Goal: Task Accomplishment & Management: Manage account settings

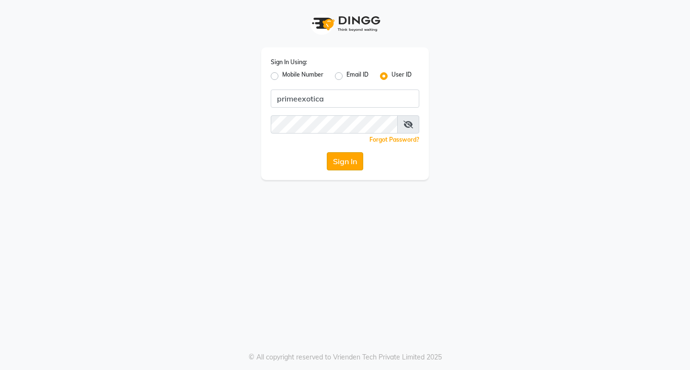
click at [342, 168] on button "Sign In" at bounding box center [345, 161] width 36 height 18
click at [340, 161] on button "Sign In" at bounding box center [345, 161] width 36 height 18
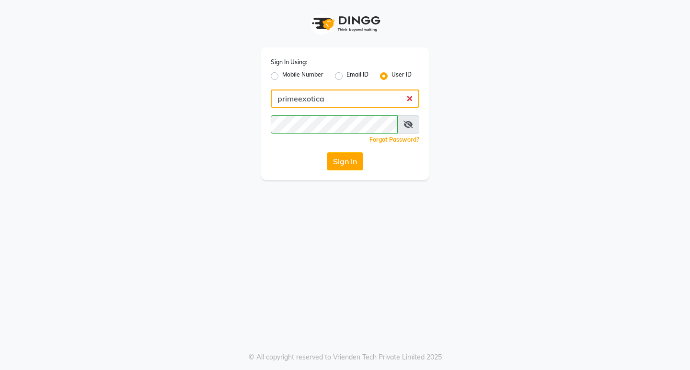
click at [359, 106] on input "primeexotica" at bounding box center [345, 99] width 148 height 18
click at [351, 153] on button "Sign In" at bounding box center [345, 161] width 36 height 18
click at [351, 161] on button "Sign In" at bounding box center [345, 161] width 36 height 18
click at [349, 169] on button "Sign In" at bounding box center [345, 161] width 36 height 18
click at [335, 162] on button "Sign In" at bounding box center [345, 161] width 36 height 18
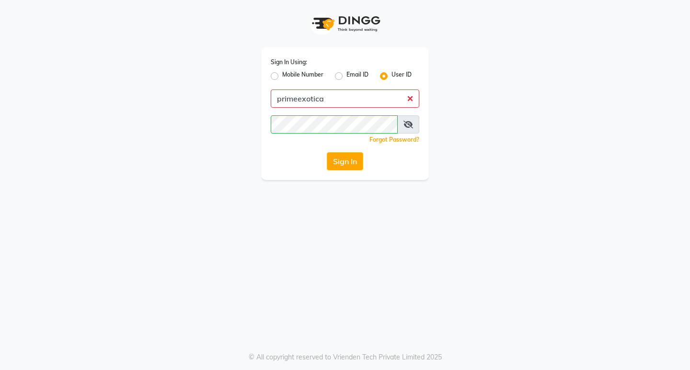
click at [346, 78] on label "Email ID" at bounding box center [357, 75] width 22 height 11
click at [346, 77] on input "Email ID" at bounding box center [349, 73] width 6 height 6
radio input "true"
radio input "false"
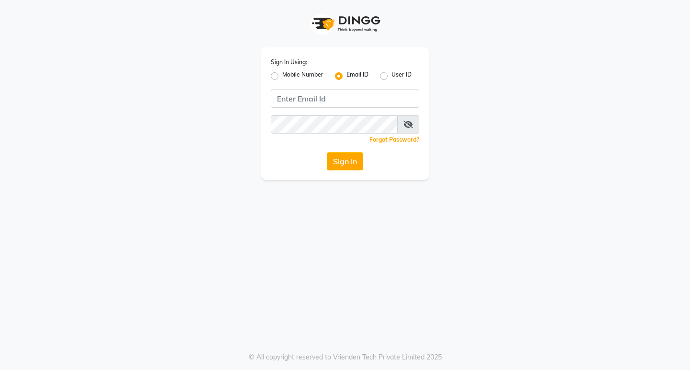
click at [270, 76] on div "Sign In Using: Mobile Number Email ID User ID Remember me Forgot Password? Sign…" at bounding box center [345, 113] width 168 height 133
click at [282, 74] on label "Mobile Number" at bounding box center [302, 75] width 41 height 11
click at [282, 74] on input "Mobile Number" at bounding box center [285, 73] width 6 height 6
radio input "true"
radio input "false"
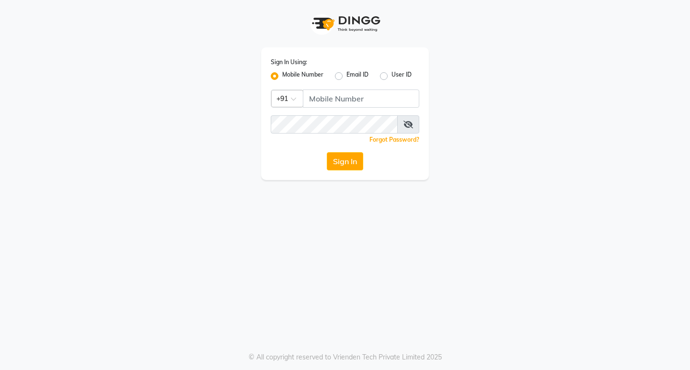
click at [391, 76] on label "User ID" at bounding box center [401, 75] width 20 height 11
click at [391, 76] on input "User ID" at bounding box center [394, 73] width 6 height 6
radio input "true"
radio input "false"
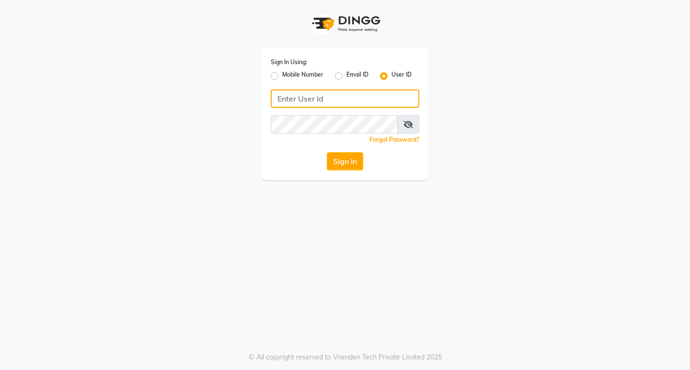
drag, startPoint x: 334, startPoint y: 100, endPoint x: 335, endPoint y: 105, distance: 5.3
click at [334, 100] on input "Username" at bounding box center [345, 99] width 148 height 18
type input "primeexotica"
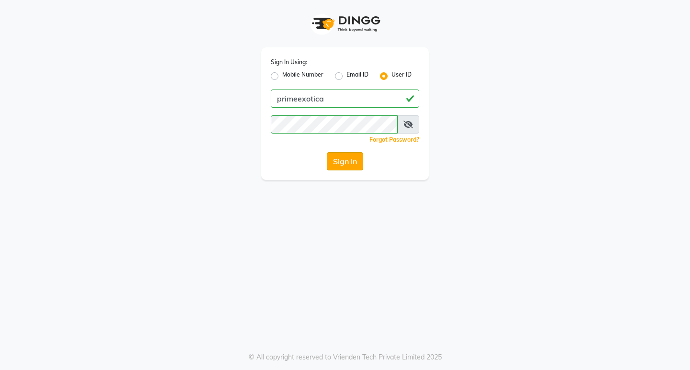
click at [351, 163] on button "Sign In" at bounding box center [345, 161] width 36 height 18
